Goal: Transaction & Acquisition: Purchase product/service

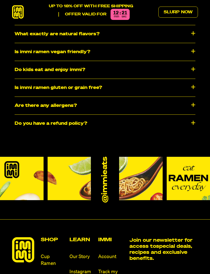
scroll to position [2367, 0]
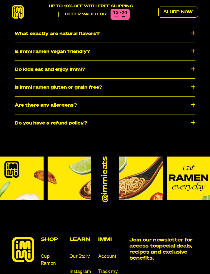
click at [195, 96] on div "​​Are there any allergens?" at bounding box center [105, 105] width 181 height 18
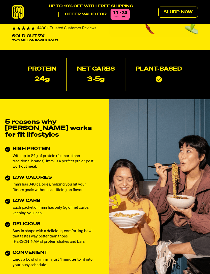
scroll to position [0, 0]
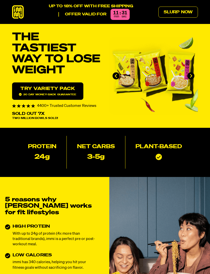
click at [181, 11] on link "Slurp Now" at bounding box center [178, 12] width 40 height 11
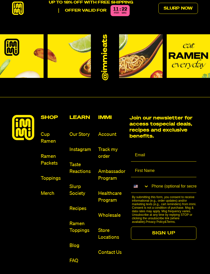
scroll to position [2559, 0]
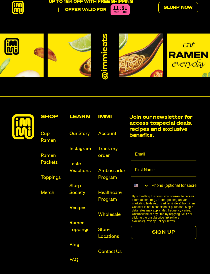
click at [50, 130] on link "Cup Ramen" at bounding box center [53, 137] width 25 height 14
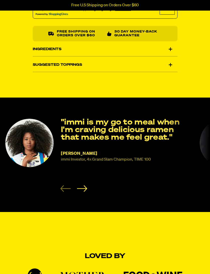
scroll to position [359, 0]
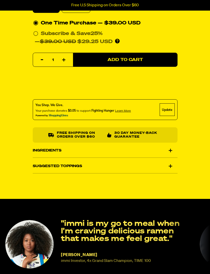
click at [168, 148] on div "Ingredients" at bounding box center [105, 151] width 145 height 14
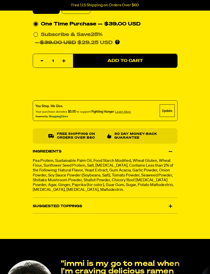
scroll to position [256, 0]
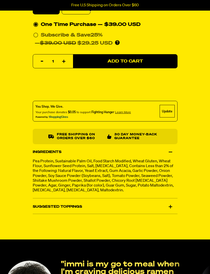
click at [170, 203] on div "Suggested Toppings" at bounding box center [105, 206] width 145 height 14
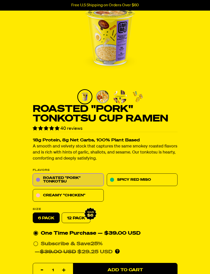
scroll to position [48, 0]
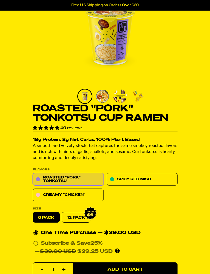
click at [79, 194] on link "Creamy "Chicken"" at bounding box center [68, 195] width 71 height 13
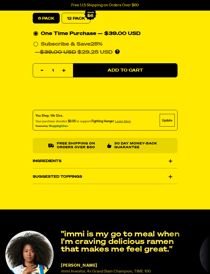
scroll to position [241, 0]
click at [166, 162] on div "Ingredients" at bounding box center [105, 161] width 145 height 14
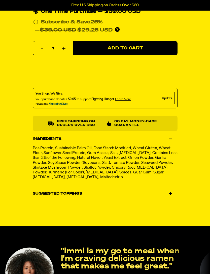
scroll to position [265, 0]
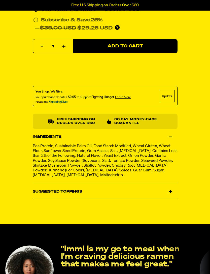
click at [170, 191] on div "Suggested Toppings" at bounding box center [105, 191] width 145 height 14
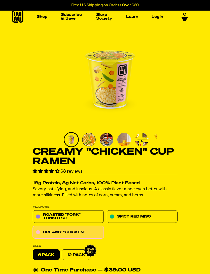
scroll to position [6, 0]
